Goal: Transaction & Acquisition: Purchase product/service

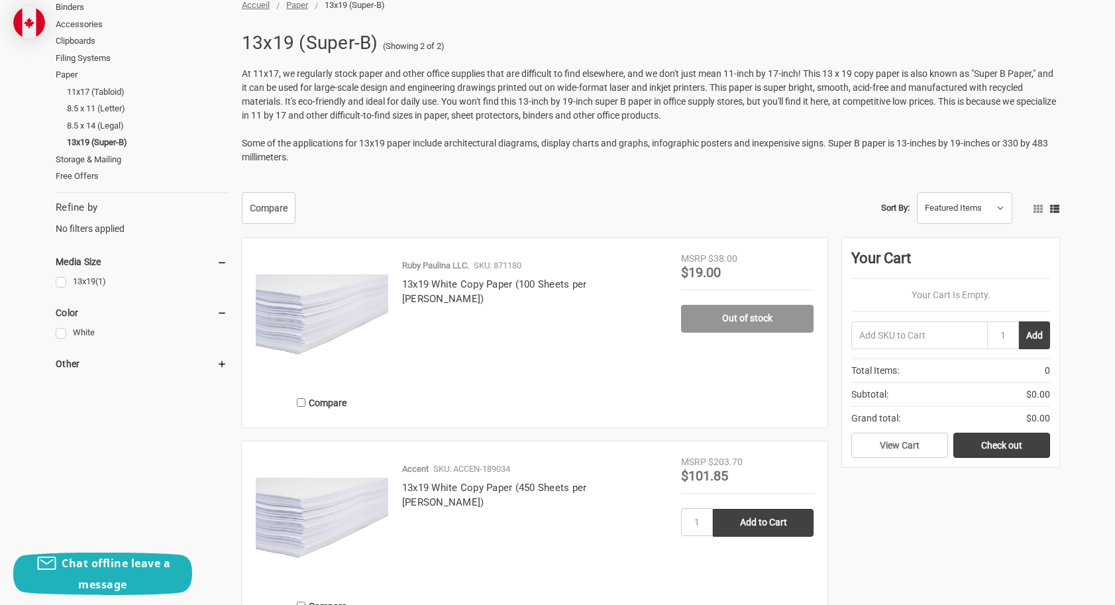
scroll to position [203, 0]
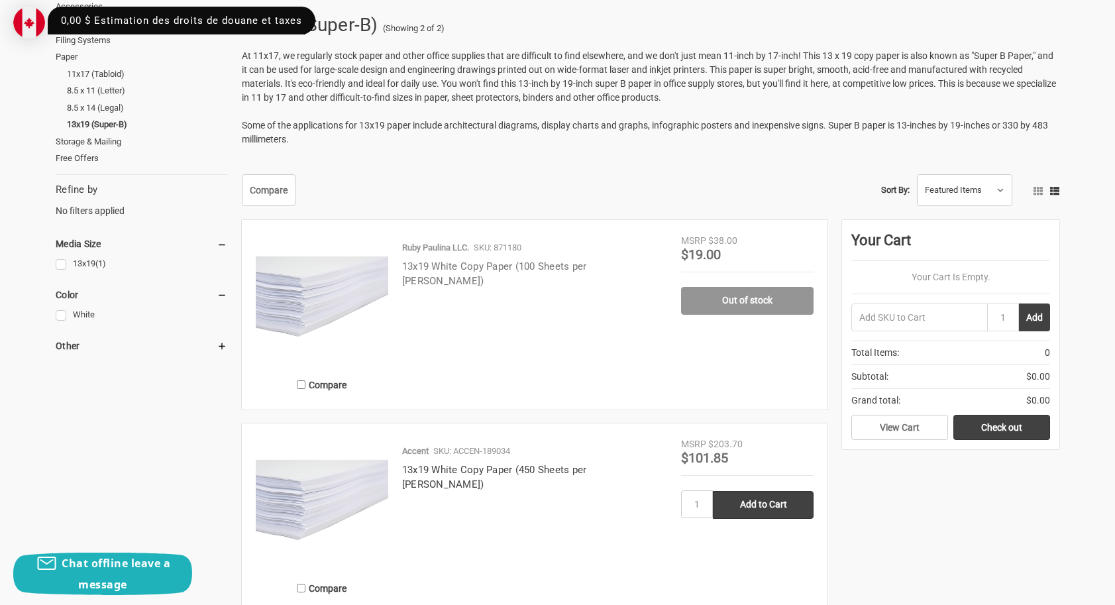
click at [497, 268] on link "13x19 White Copy Paper (100 Sheets per [PERSON_NAME])" at bounding box center [494, 273] width 185 height 27
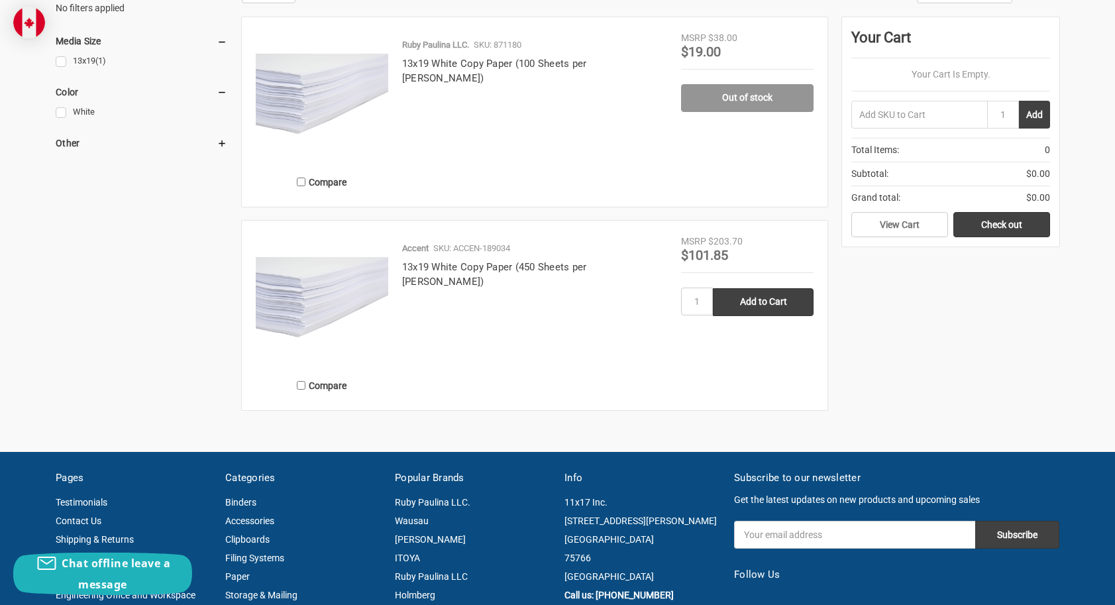
click at [338, 85] on img at bounding box center [322, 97] width 132 height 132
